Goal: Task Accomplishment & Management: Manage account settings

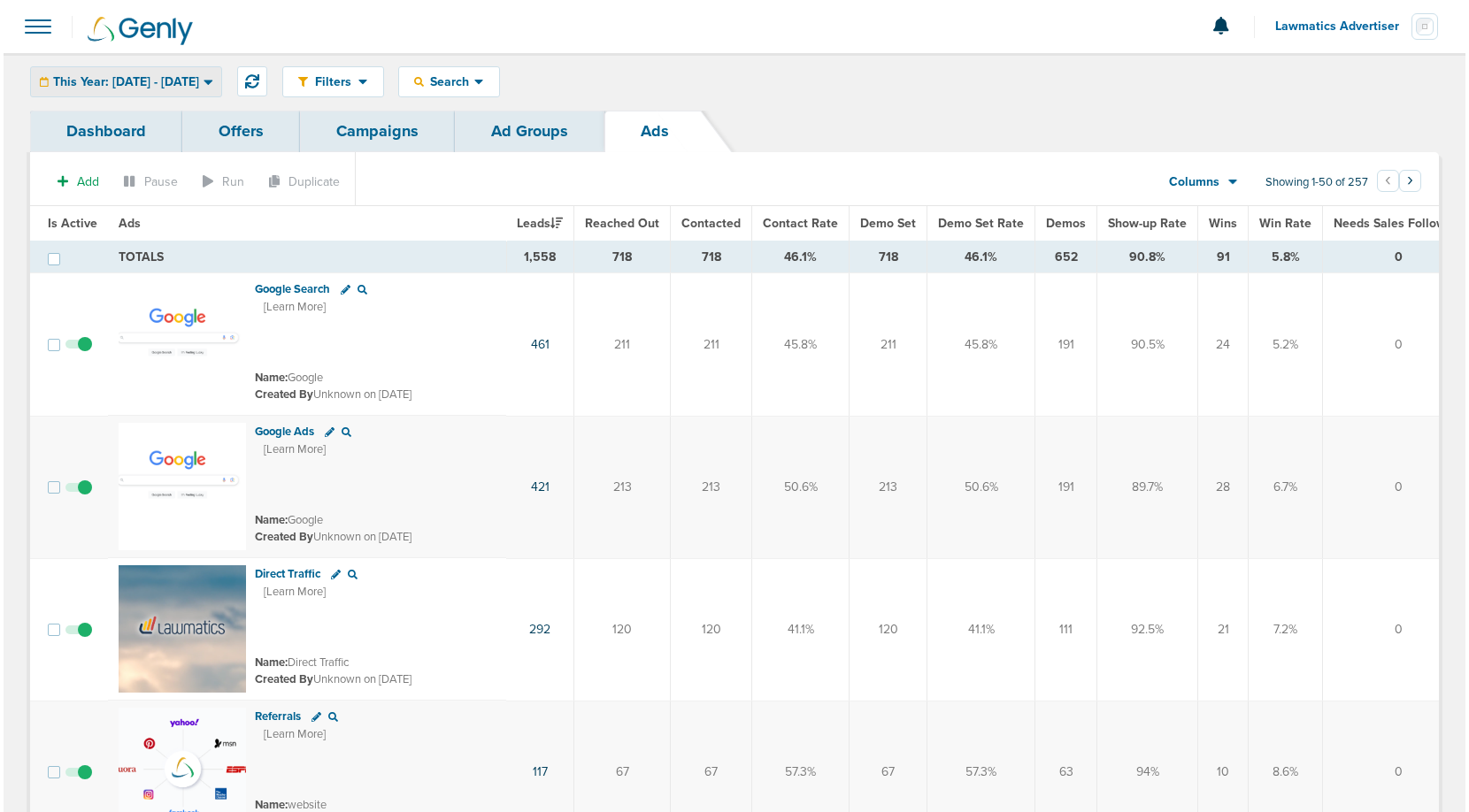
scroll to position [0, 211]
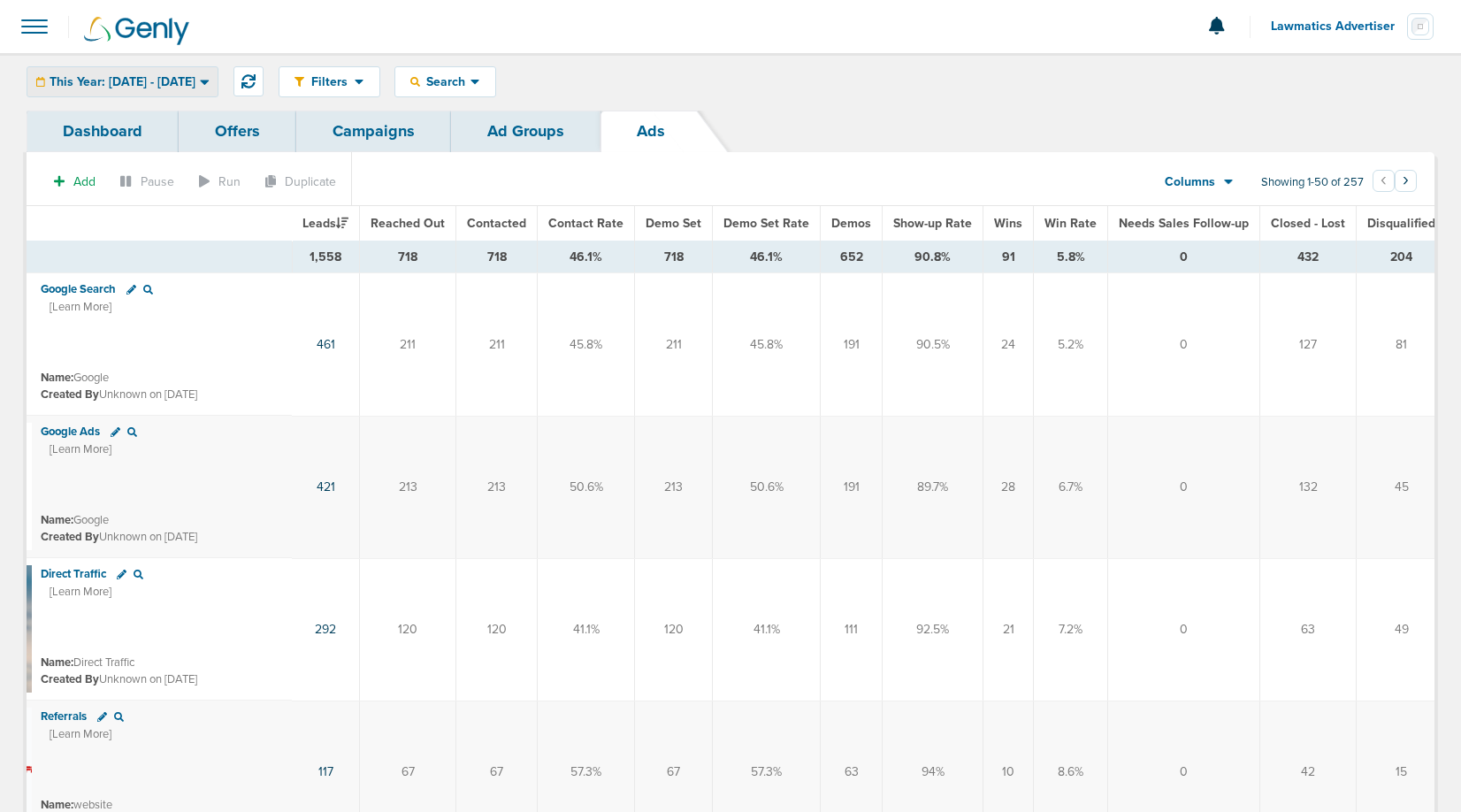
click at [189, 76] on span "This Year: [DATE] - [DATE]" at bounding box center [122, 82] width 146 height 13
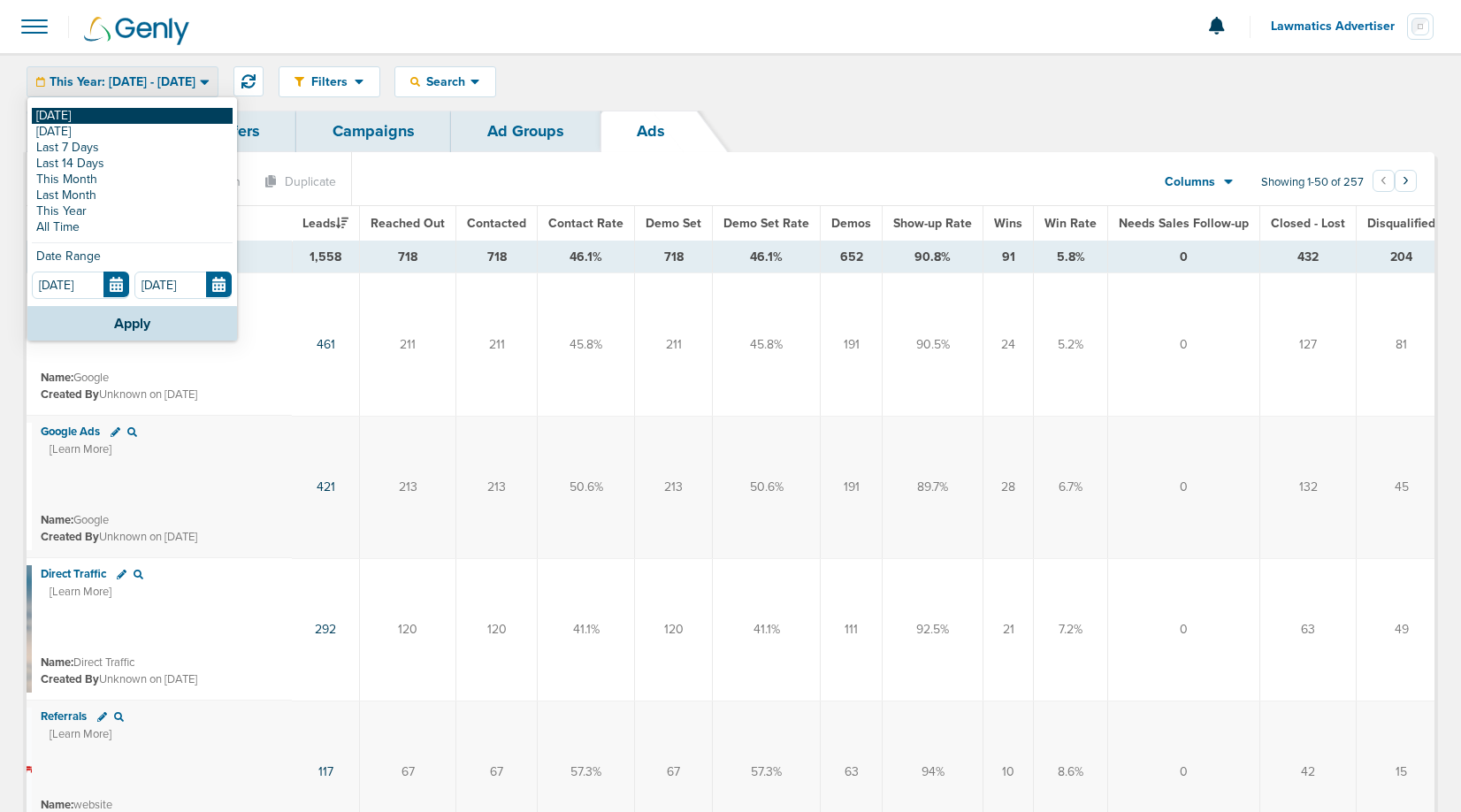
click at [113, 110] on link "[DATE]" at bounding box center [132, 115] width 201 height 15
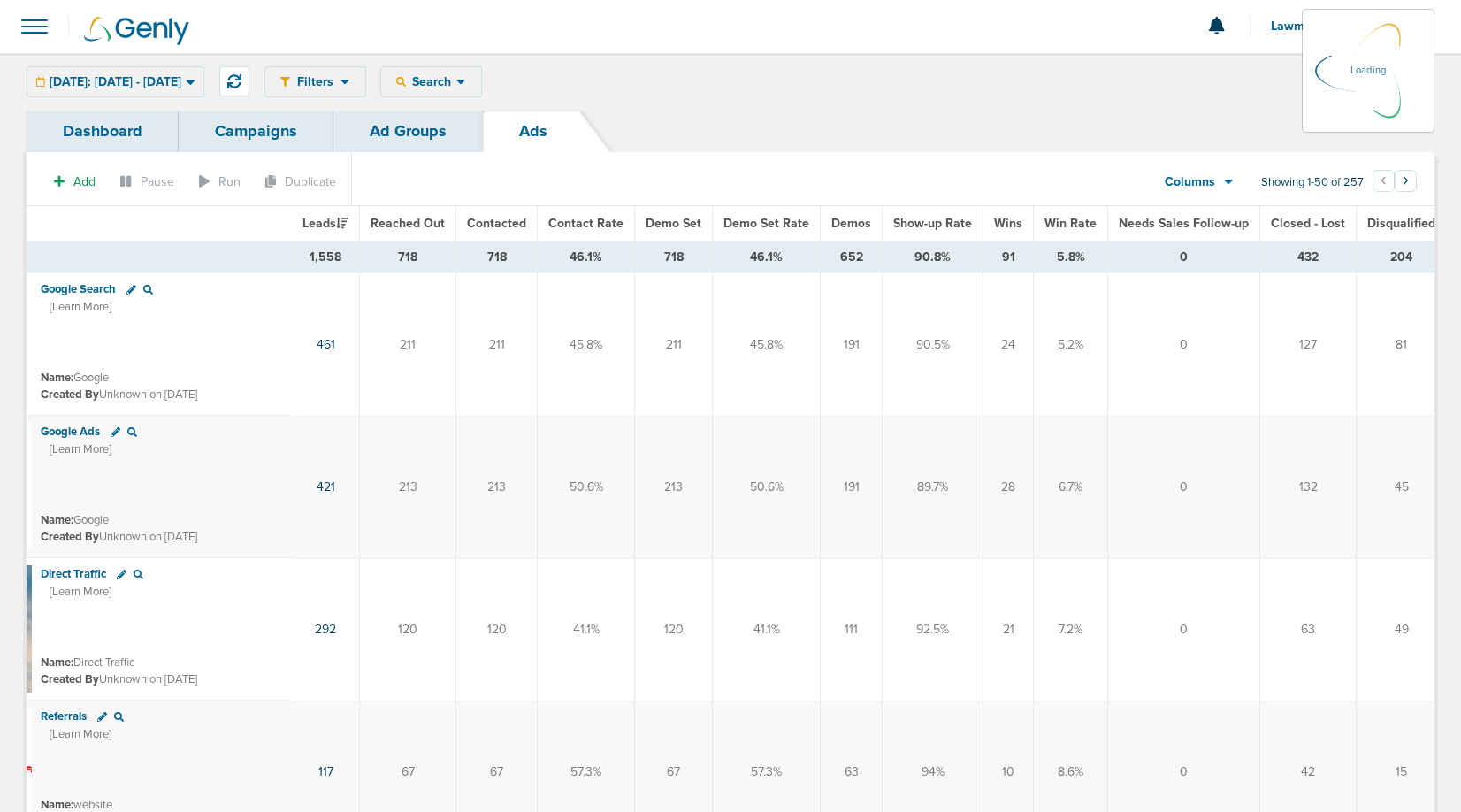
click at [1292, 27] on span "Lawmatics Advertiser" at bounding box center [1338, 26] width 136 height 13
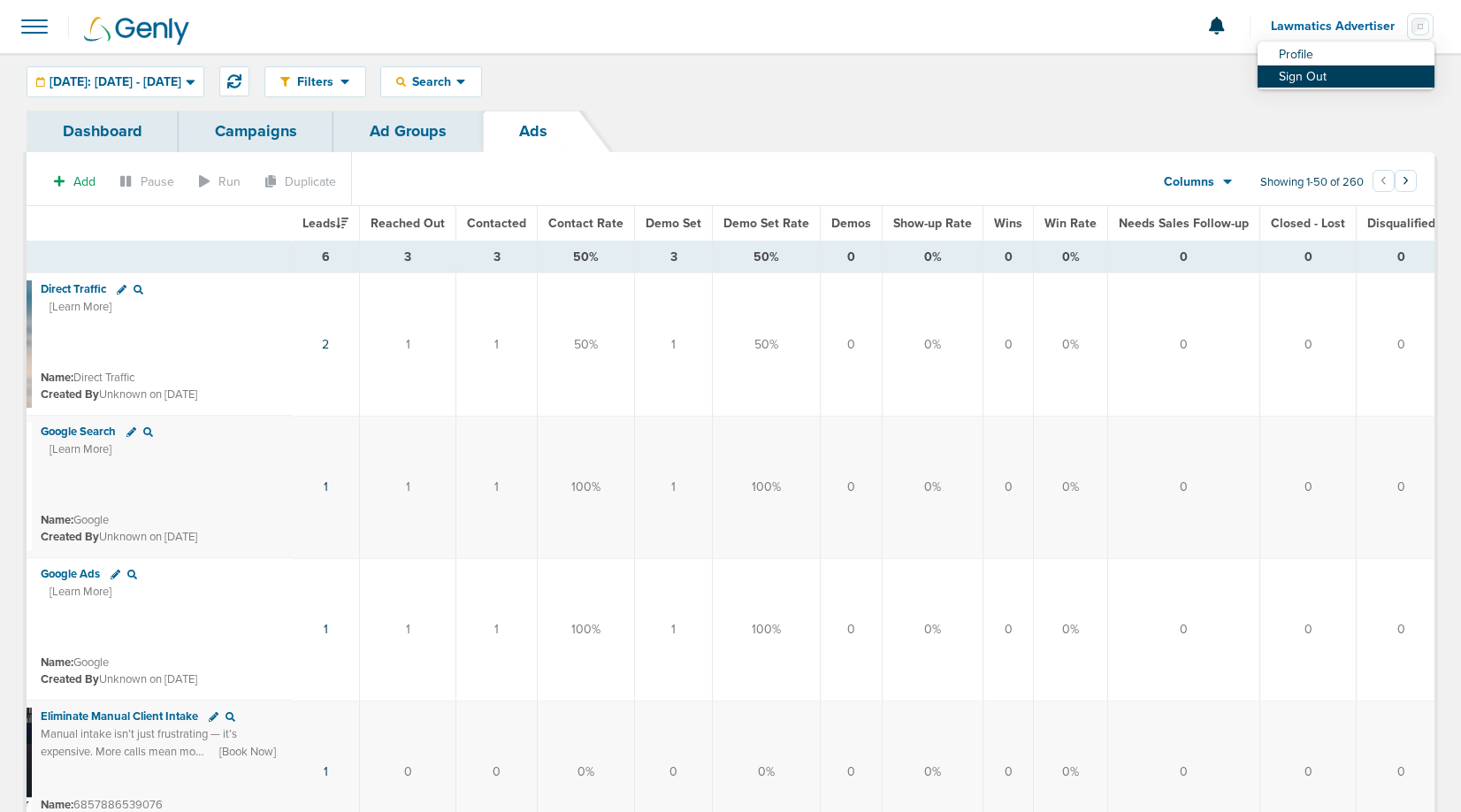
click at [1297, 76] on link "Sign Out" at bounding box center [1346, 77] width 177 height 22
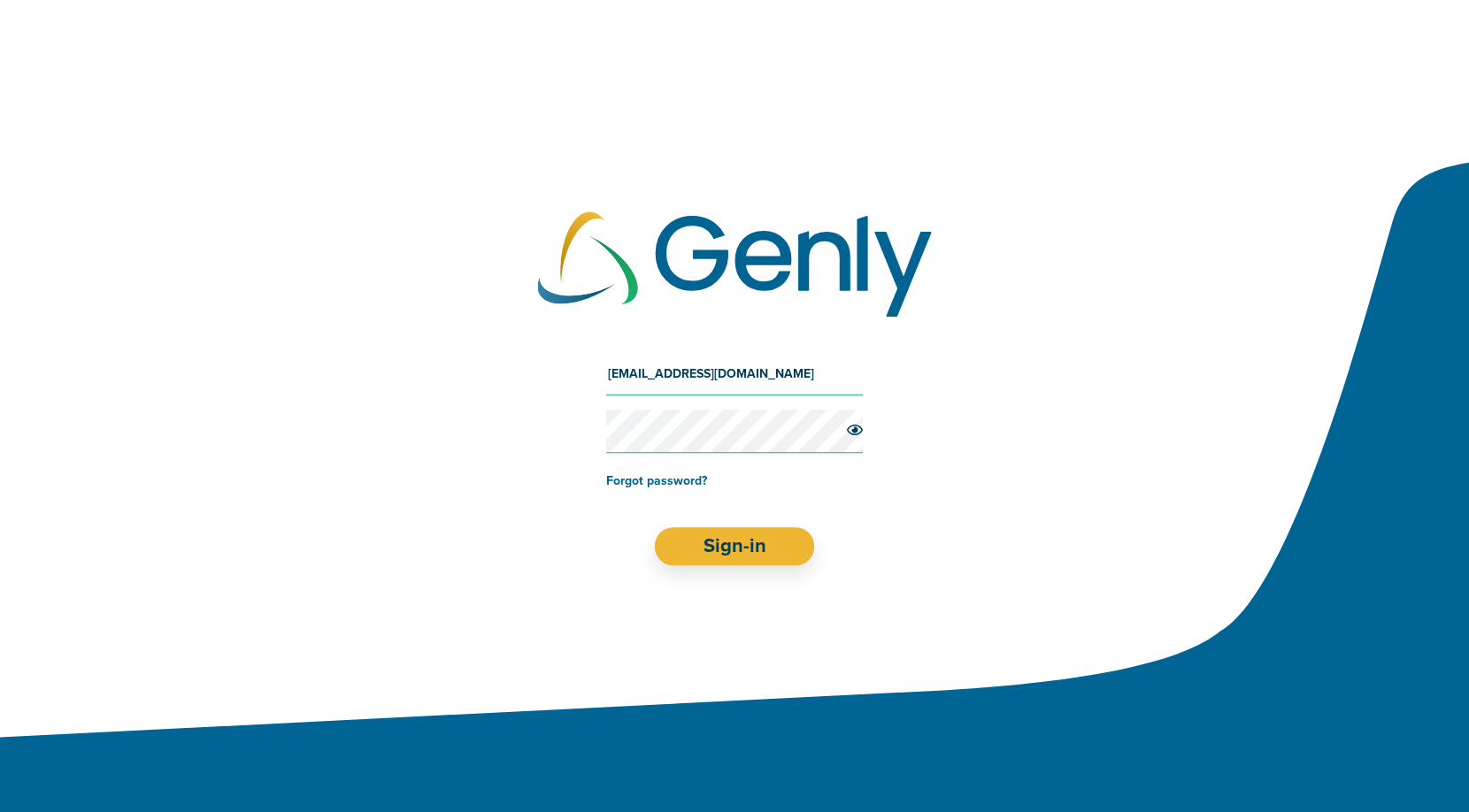
click at [701, 369] on input "[EMAIL_ADDRESS][DOMAIN_NAME]" at bounding box center [734, 374] width 256 height 43
type input "[EMAIL_ADDRESS][DOMAIN_NAME]"
click at [734, 547] on button "Sign-in" at bounding box center [735, 546] width 160 height 38
